Goal: Book appointment/travel/reservation

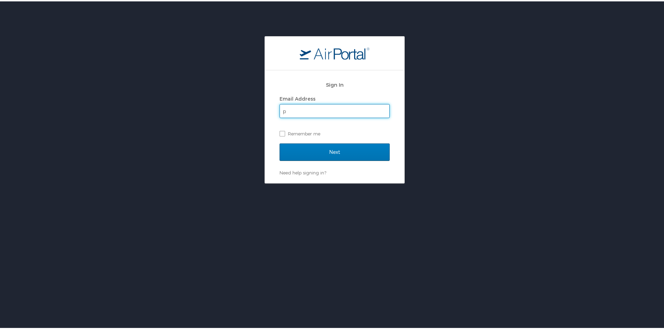
type input "[EMAIL_ADDRESS][DOMAIN_NAME]"
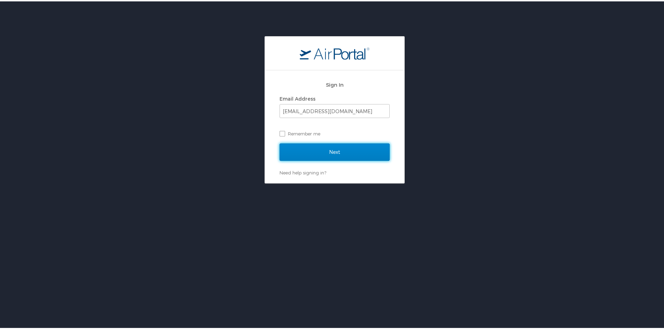
click at [335, 151] on input "Next" at bounding box center [335, 150] width 110 height 17
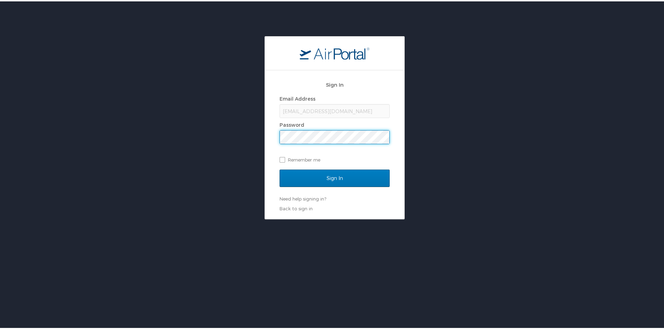
click at [280, 168] on input "Sign In" at bounding box center [335, 176] width 110 height 17
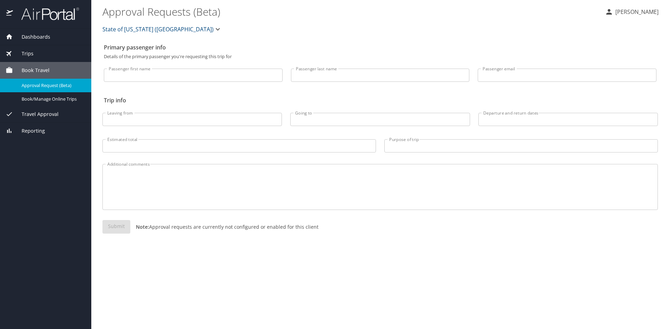
click at [46, 69] on span "Book Travel" at bounding box center [31, 71] width 37 height 8
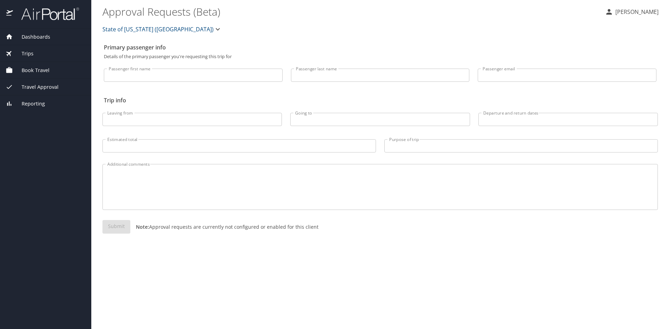
click at [41, 68] on span "Book Travel" at bounding box center [31, 71] width 37 height 8
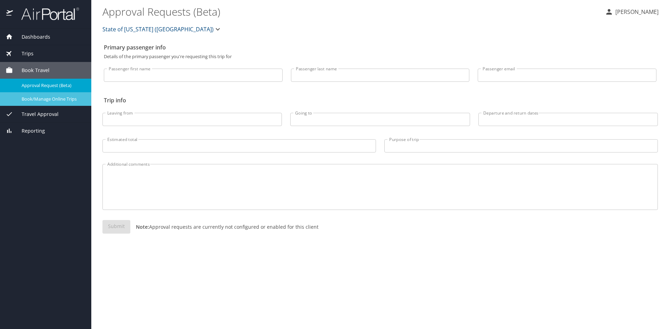
click at [48, 99] on span "Book/Manage Online Trips" at bounding box center [52, 99] width 61 height 7
